Goal: Transaction & Acquisition: Register for event/course

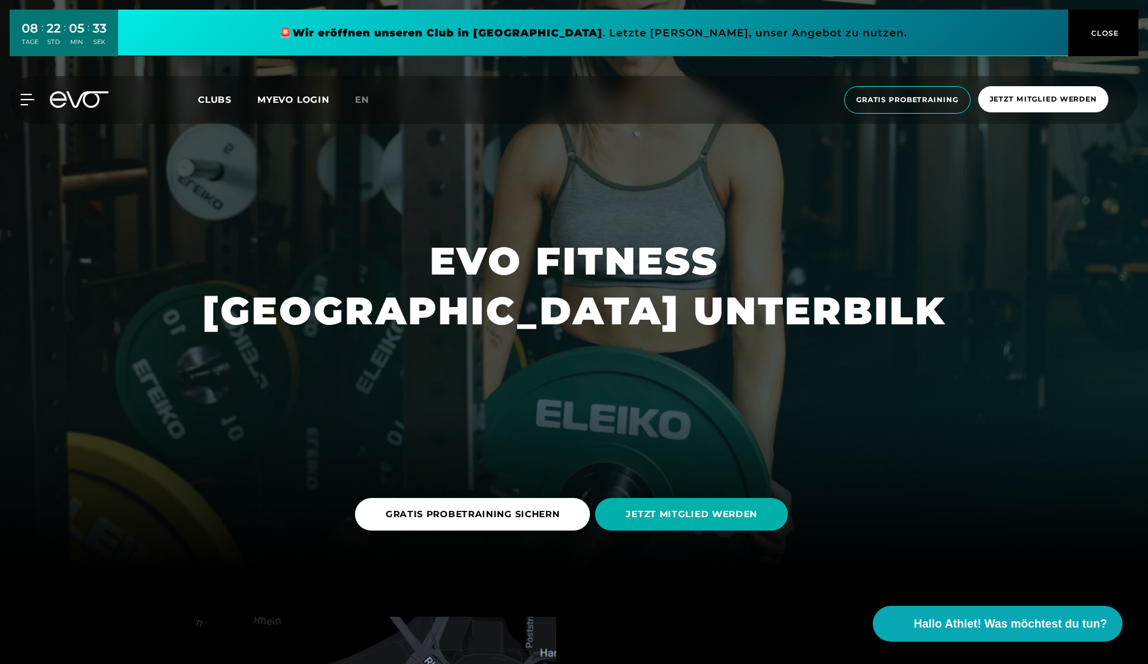
scroll to position [95, 1]
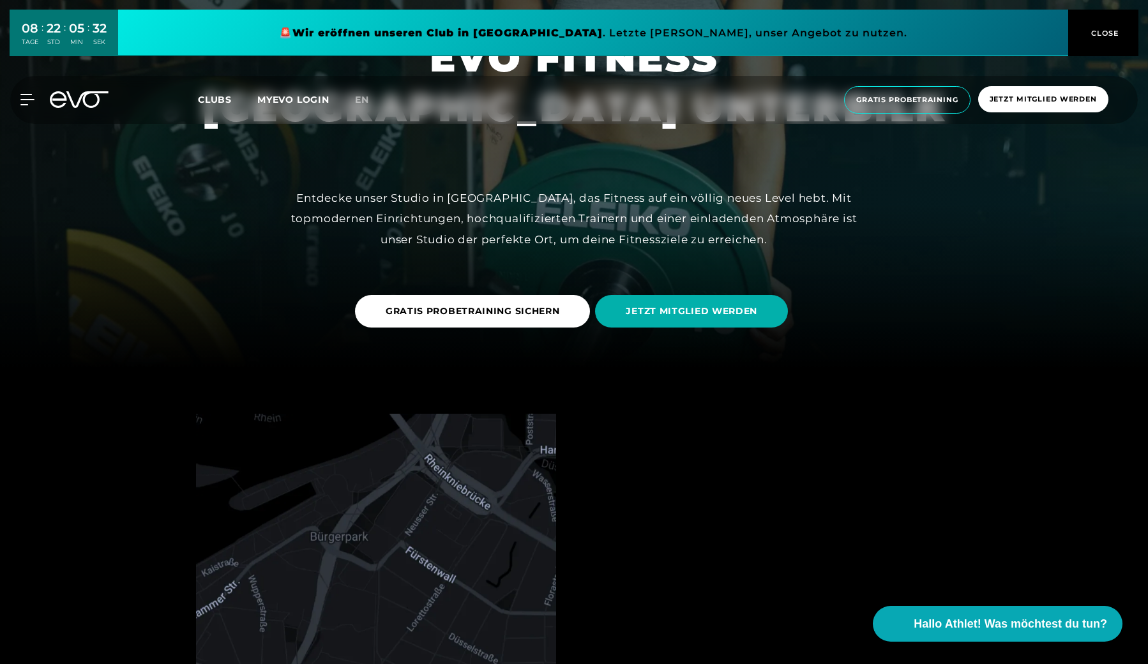
drag, startPoint x: 741, startPoint y: 216, endPoint x: 880, endPoint y: 215, distance: 139.2
click at [763, 216] on div "Entdecke unser Studio in Unterbilk, das Fitness auf ein völlig neues Level hebt…" at bounding box center [574, 219] width 575 height 62
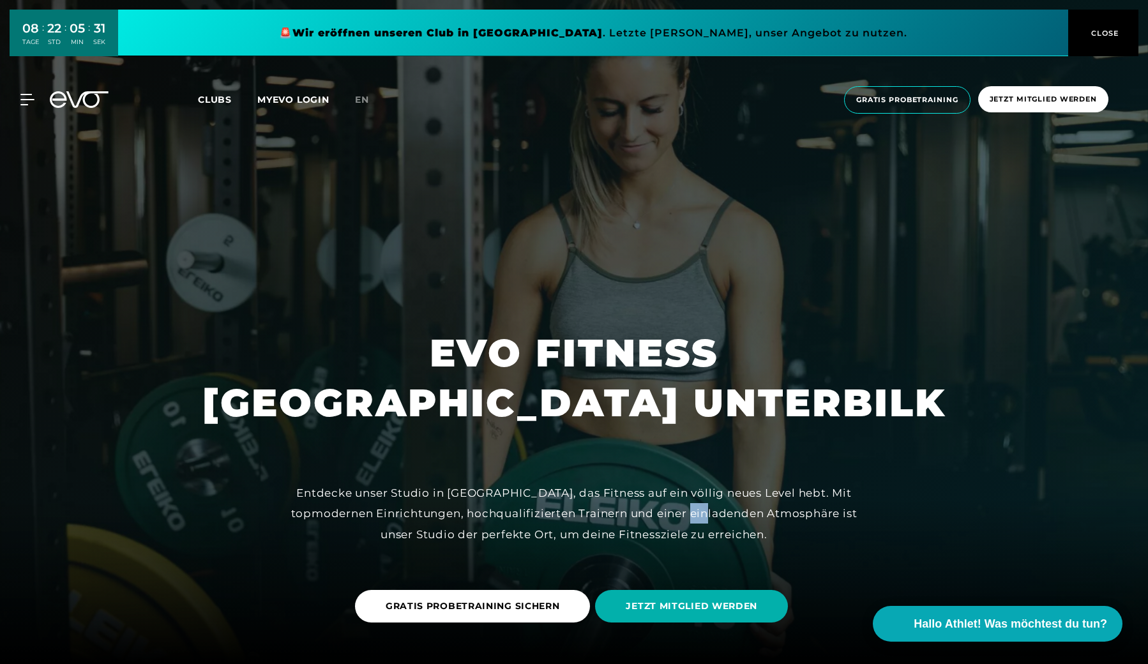
scroll to position [0, 0]
click at [1007, 105] on span "Jetzt Mitglied werden" at bounding box center [1043, 99] width 130 height 26
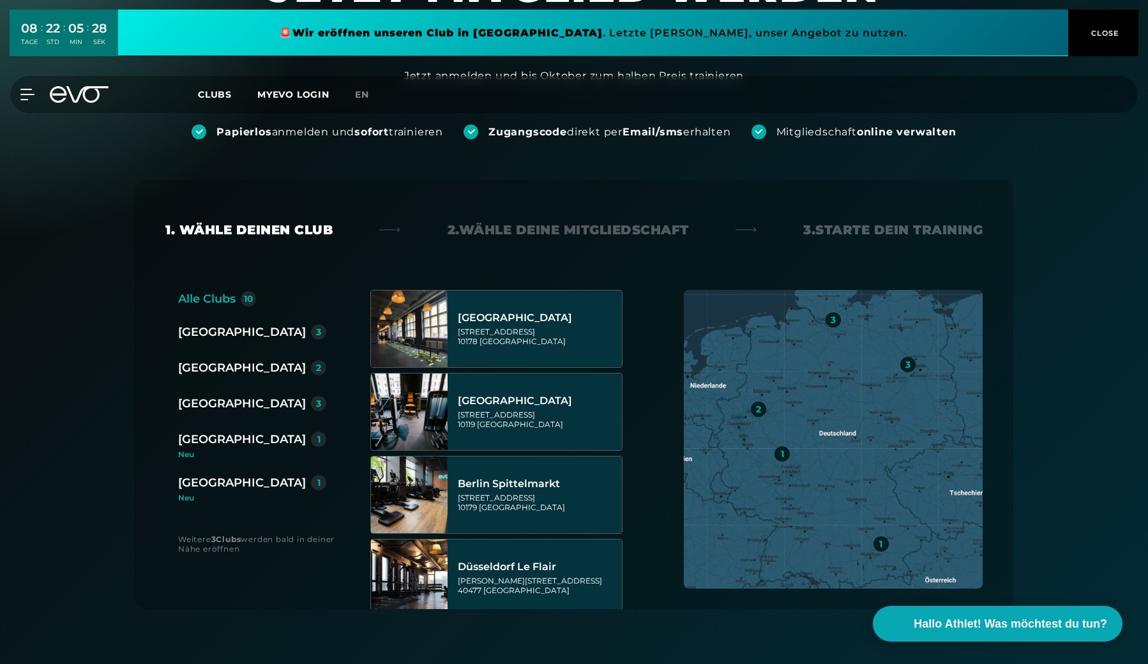
scroll to position [112, 0]
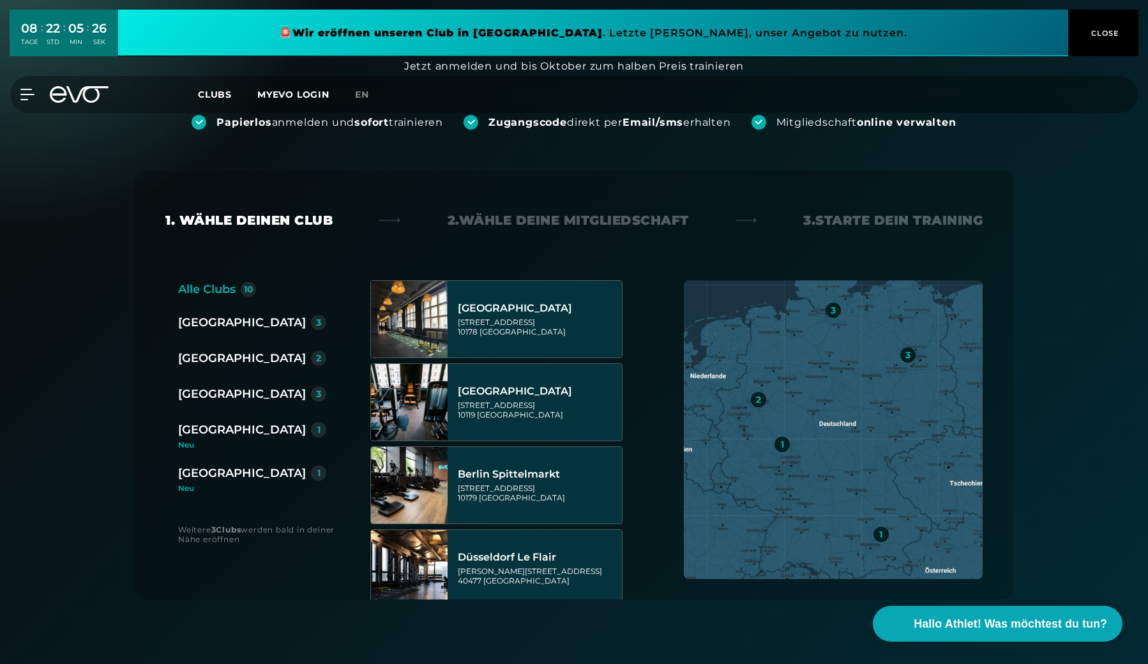
click at [223, 361] on div "[GEOGRAPHIC_DATA]" at bounding box center [242, 358] width 128 height 18
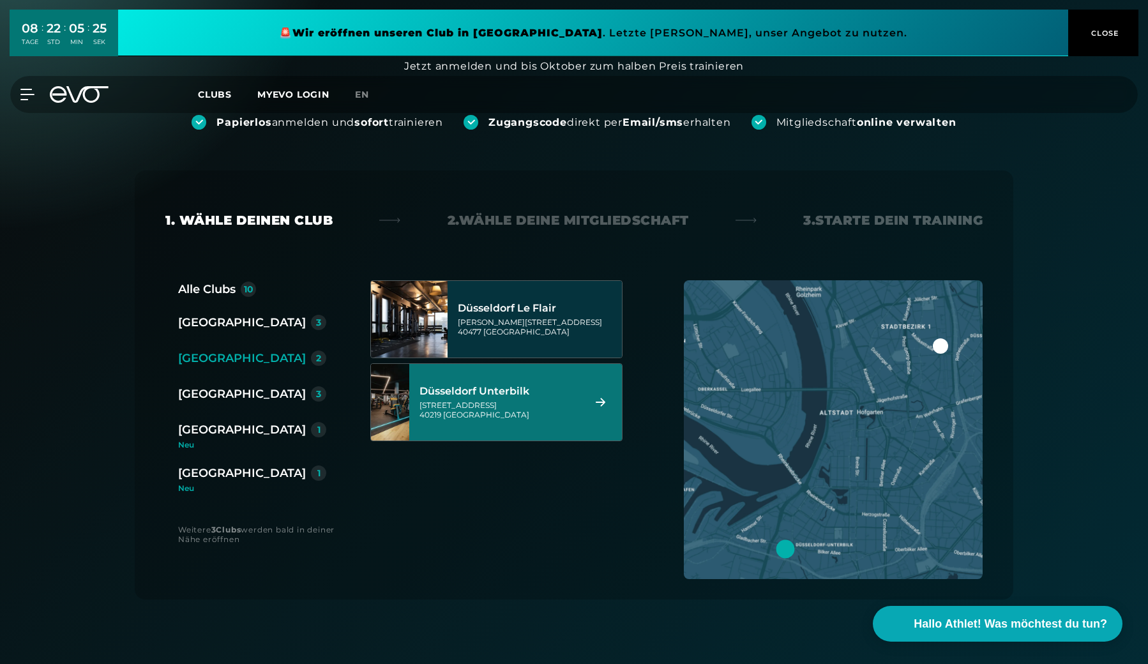
click at [489, 402] on div "Gladbacherstraße 6 40219 Düsseldorf" at bounding box center [500, 409] width 160 height 19
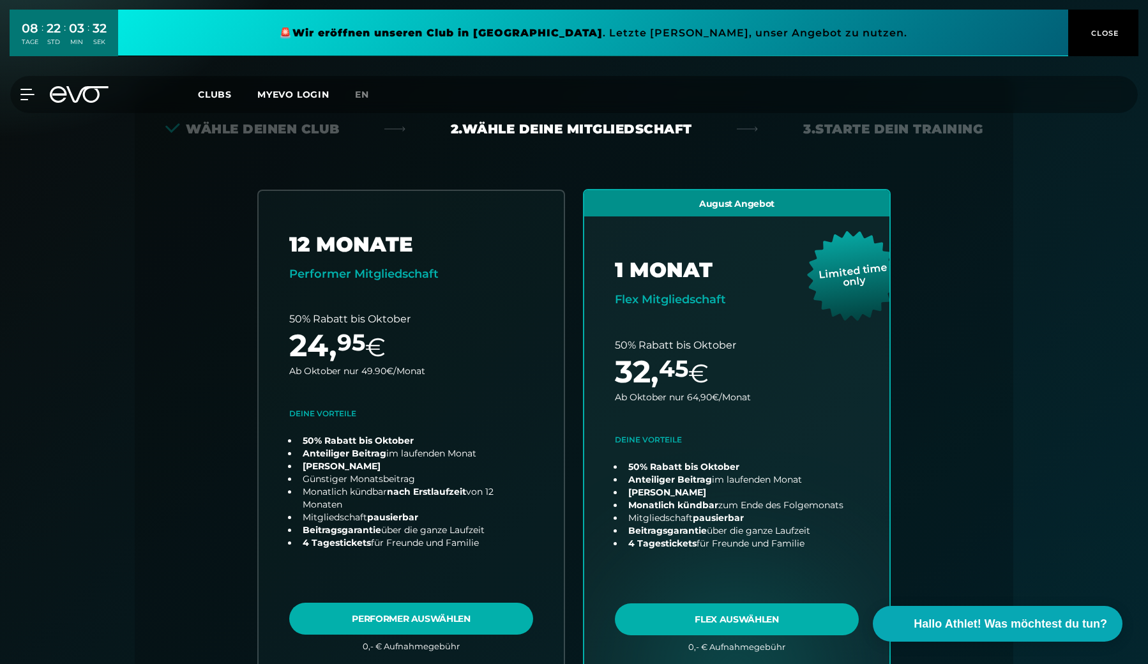
scroll to position [210, 0]
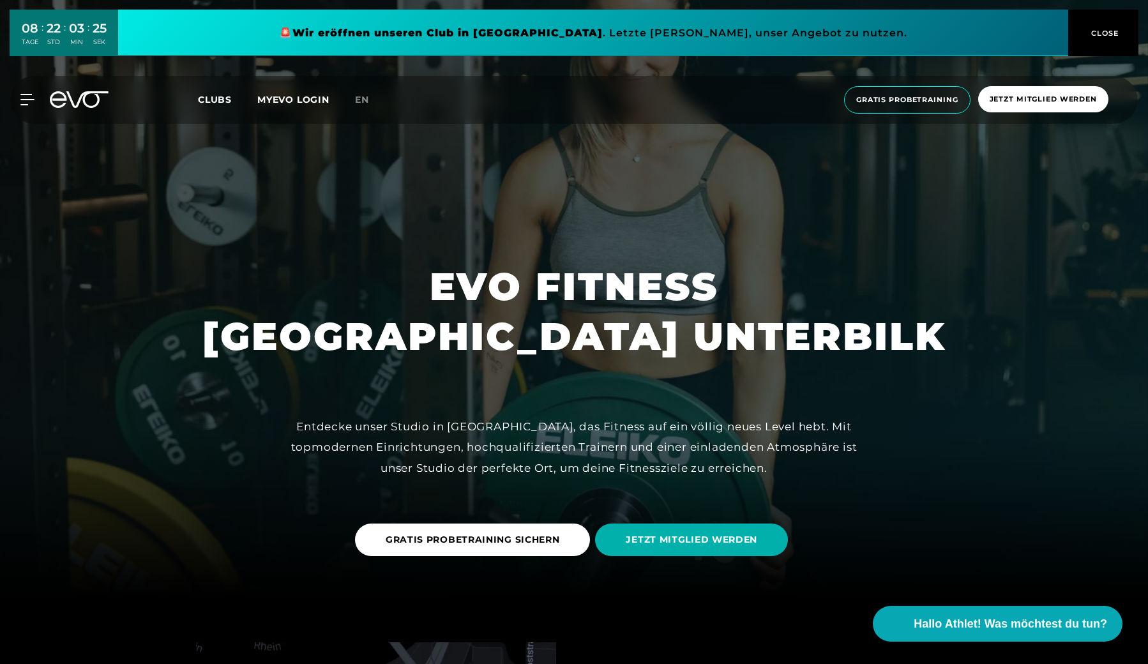
scroll to position [102, 0]
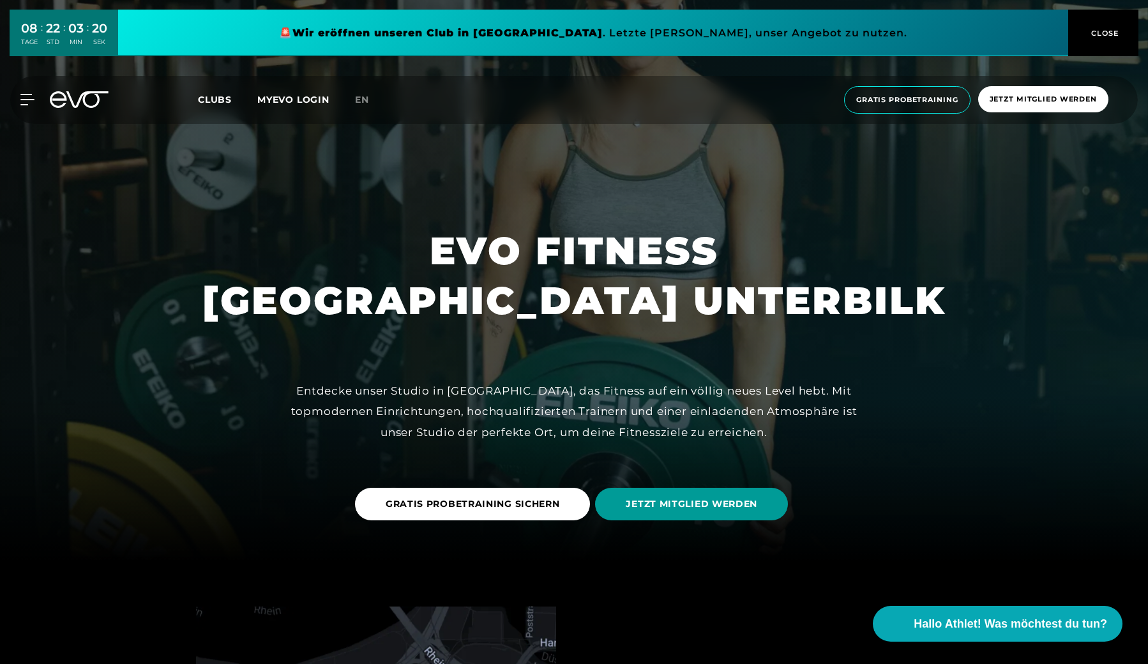
click at [699, 519] on span "JETZT MITGLIED WERDEN" at bounding box center [691, 504] width 193 height 33
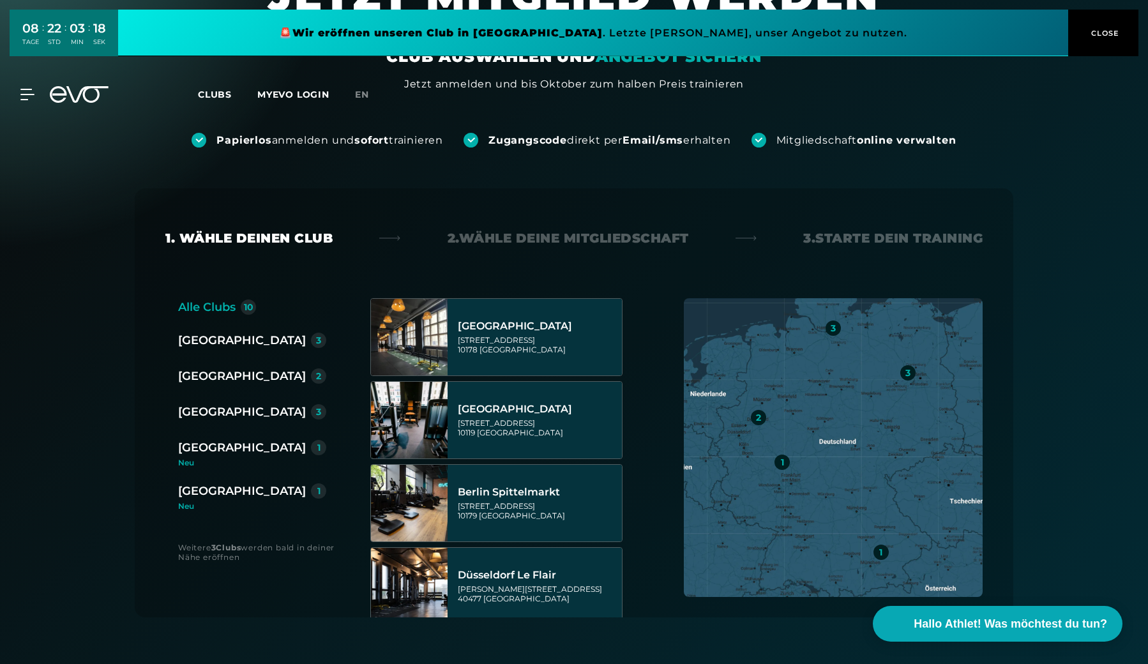
scroll to position [158, 0]
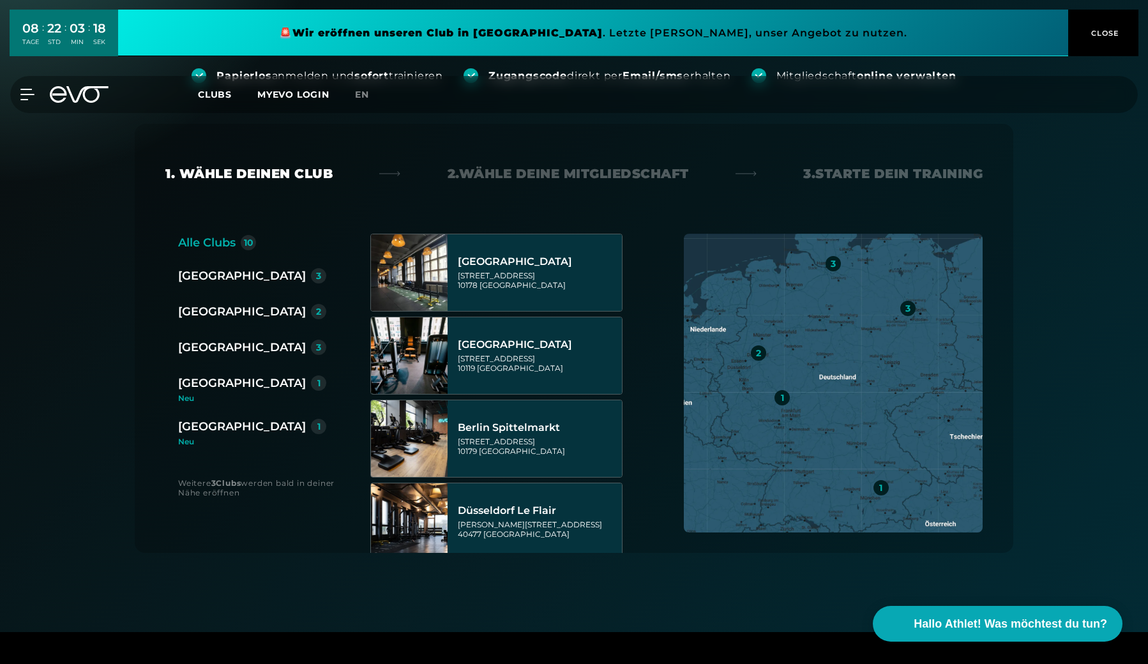
click at [213, 317] on div "[GEOGRAPHIC_DATA]" at bounding box center [242, 312] width 128 height 18
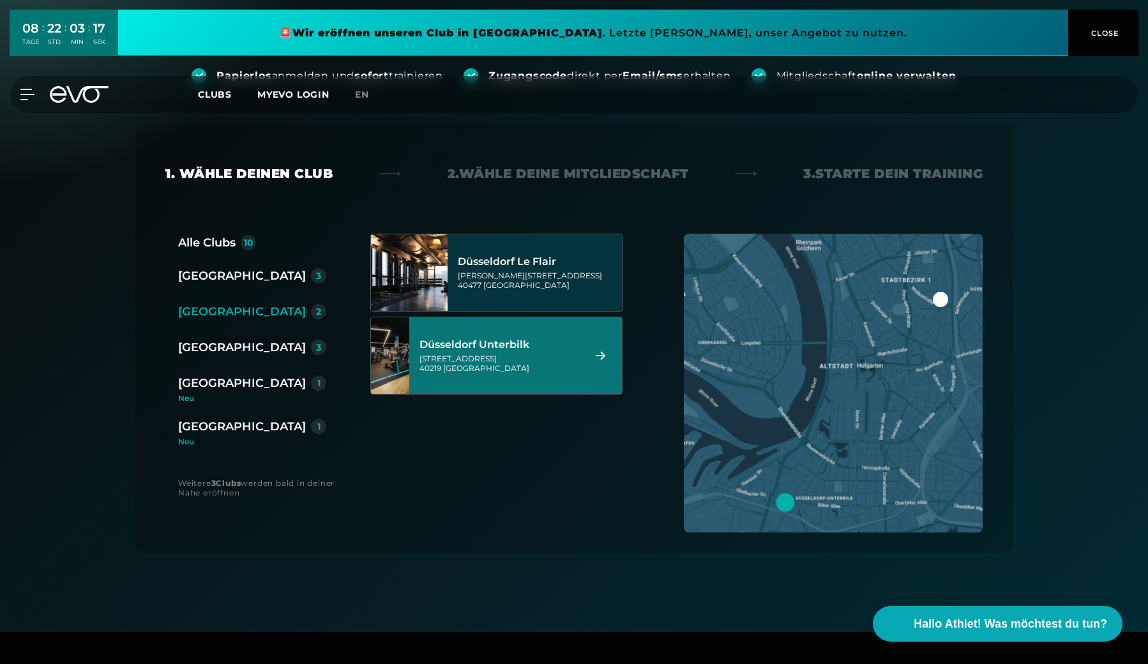
click at [527, 380] on div "Düsseldorf Unterbilk Gladbacherstraße 6 40219 Düsseldorf" at bounding box center [500, 356] width 160 height 56
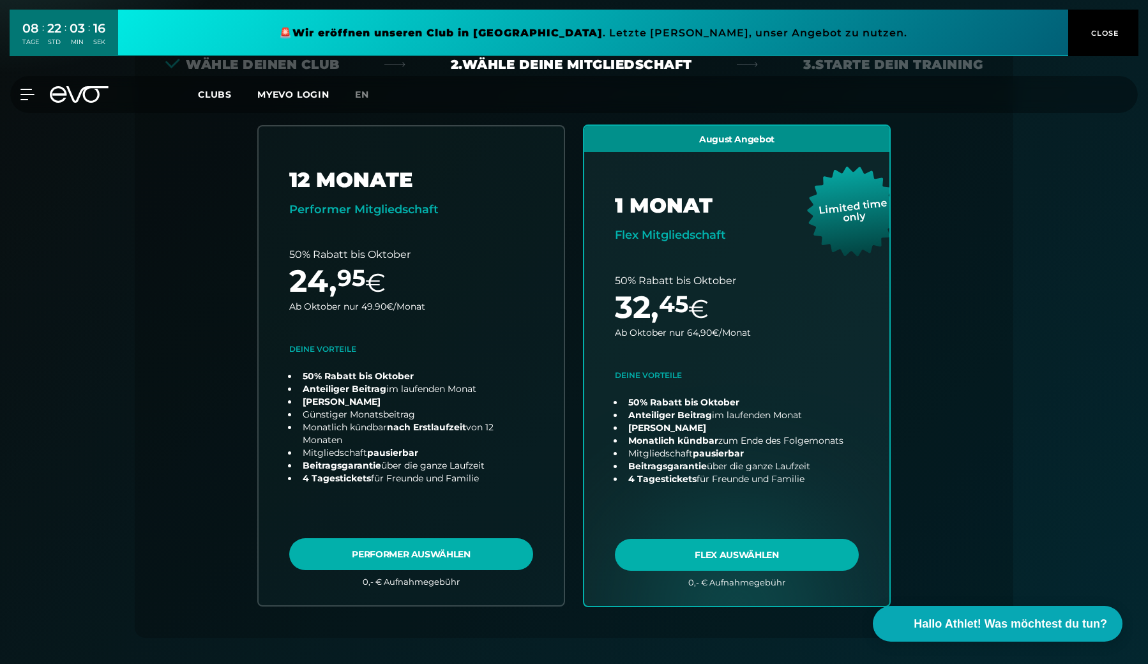
scroll to position [282, 0]
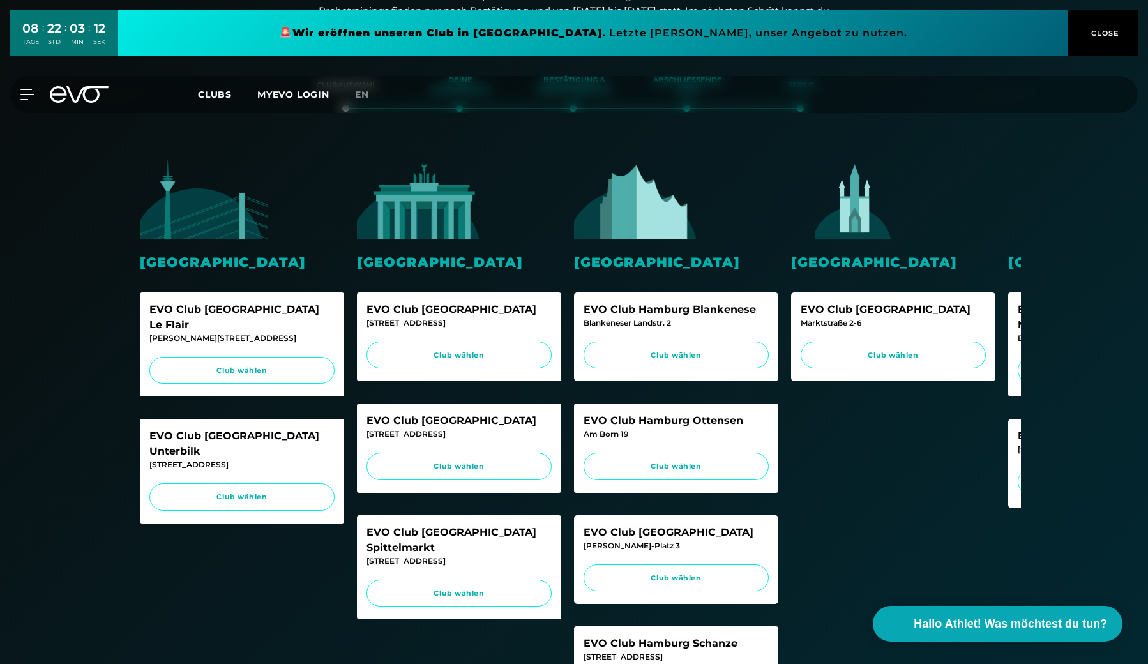
scroll to position [226, 0]
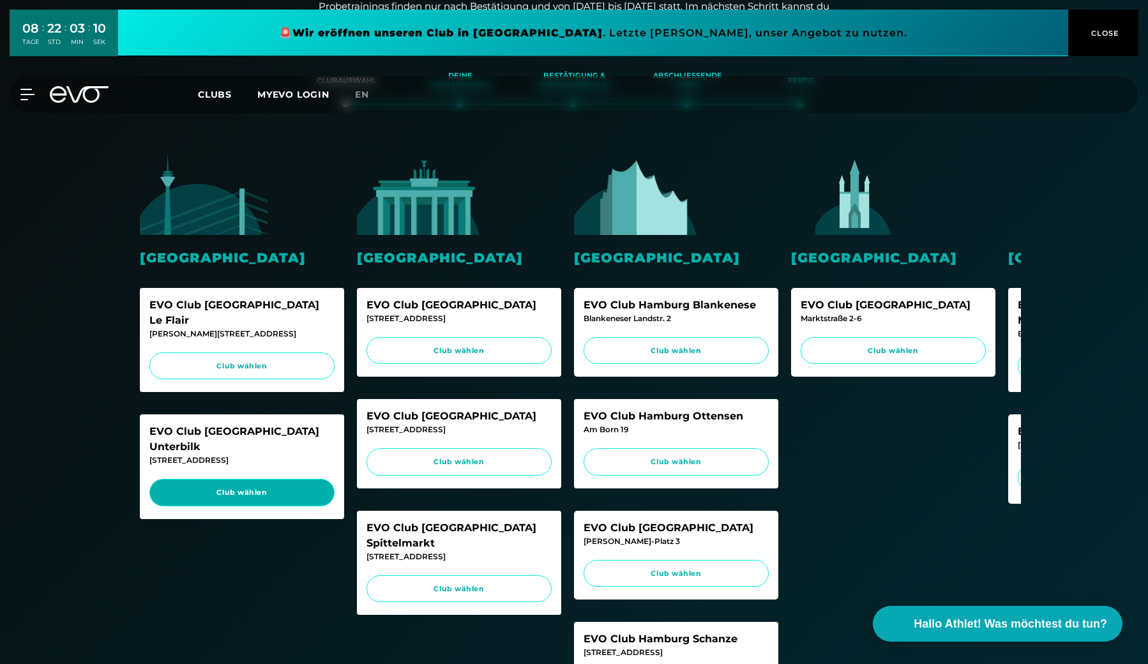
click at [245, 479] on link "Club wählen" at bounding box center [241, 492] width 185 height 27
